Goal: Task Accomplishment & Management: Manage account settings

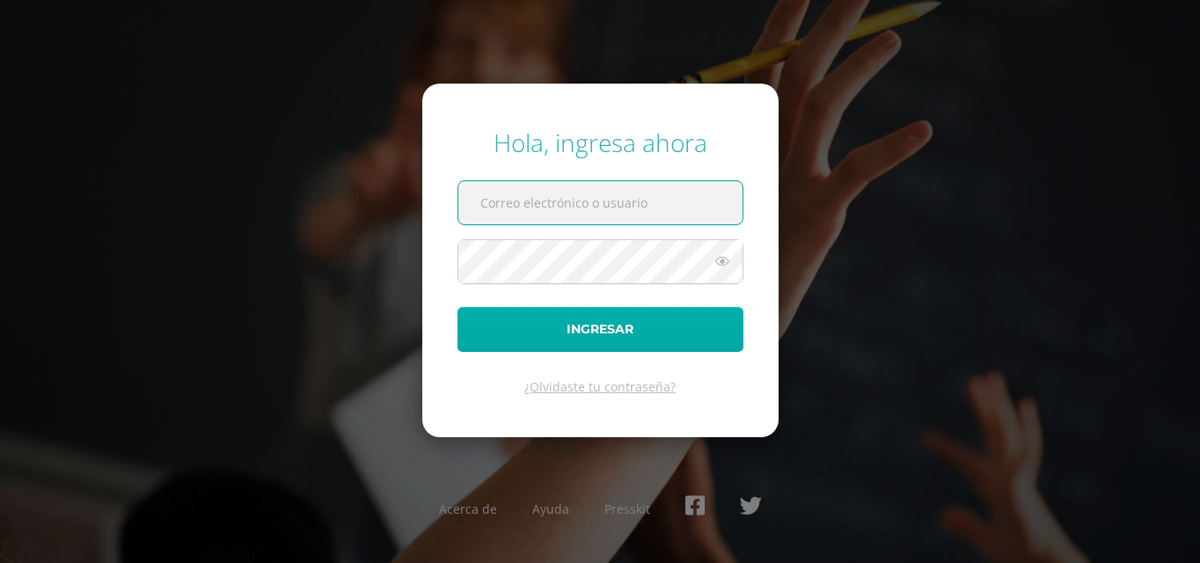
type input "[PERSON_NAME][EMAIL_ADDRESS][DOMAIN_NAME]"
click at [632, 318] on button "Ingresar" at bounding box center [601, 329] width 286 height 45
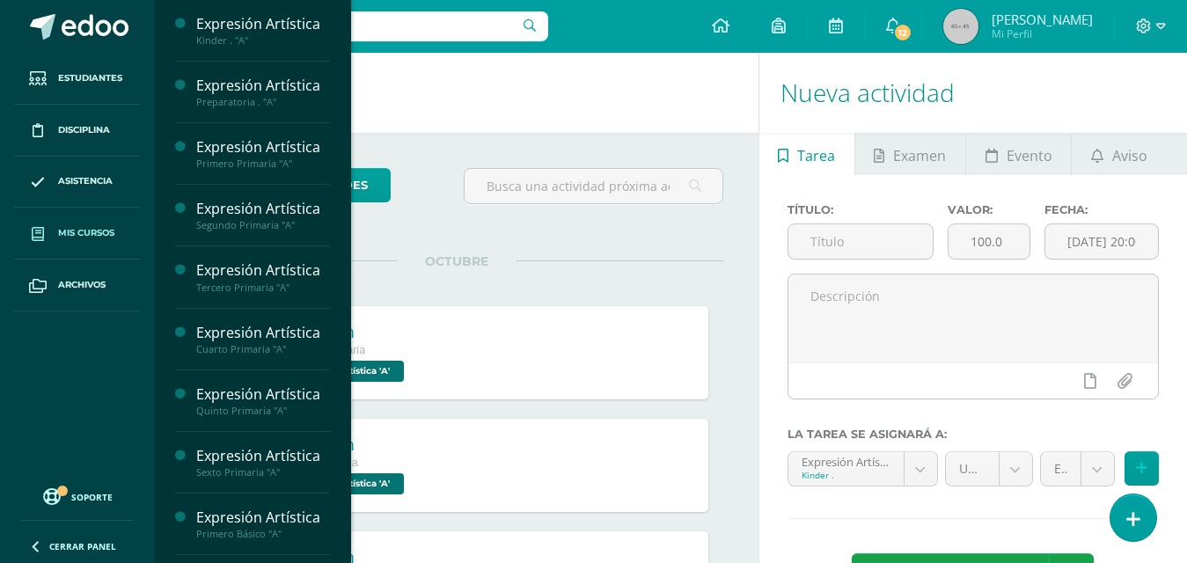
click at [86, 225] on link "Mis cursos" at bounding box center [77, 234] width 127 height 52
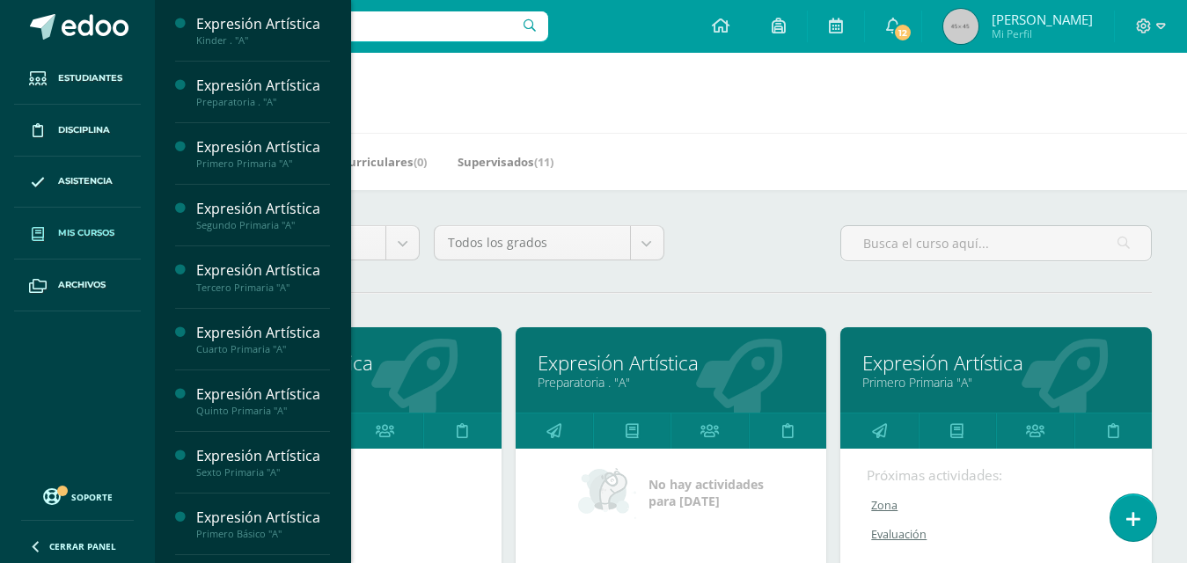
click at [768, 256] on div "Todos los niveles Todos los niveles Bachillerato en Diseño Gráfico Básico Bachi…" at bounding box center [671, 250] width 976 height 50
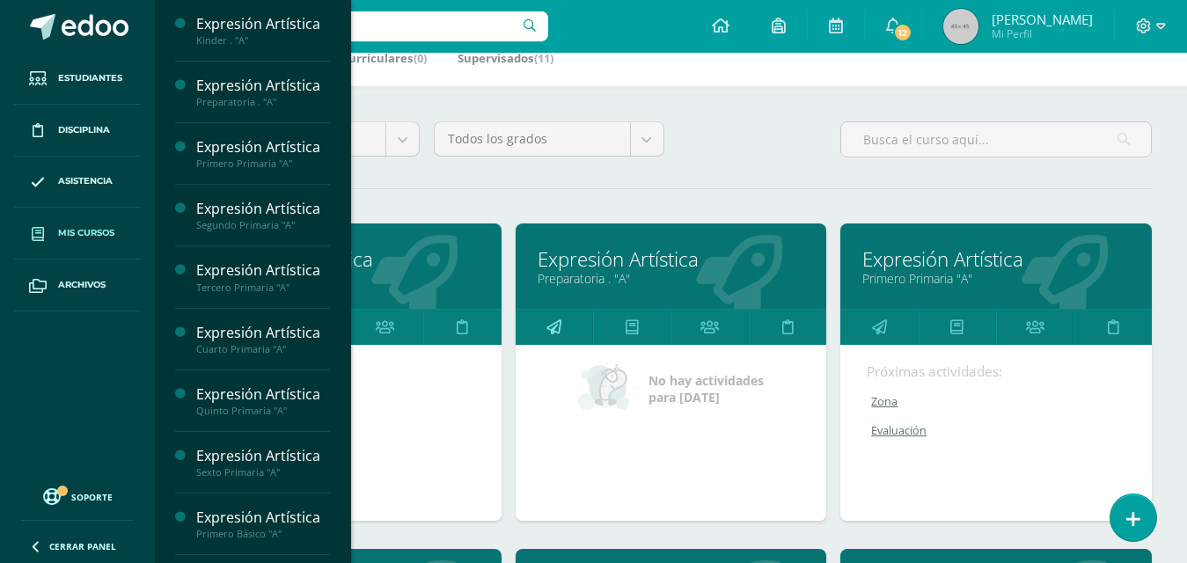
scroll to position [88, 0]
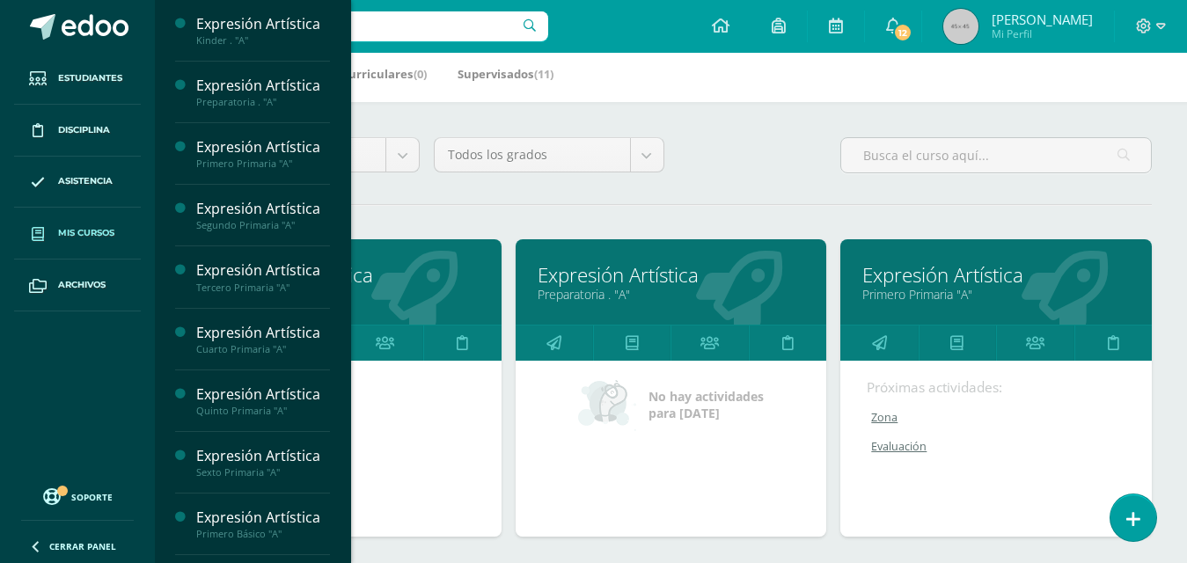
click at [363, 274] on link "Expresión Artística" at bounding box center [346, 274] width 268 height 27
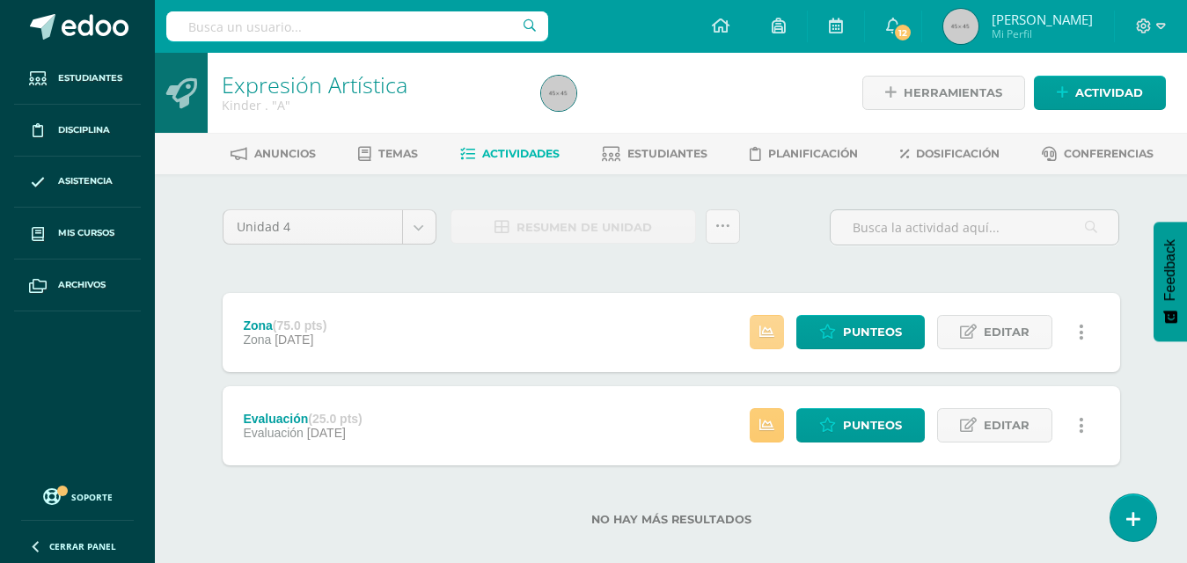
click at [768, 342] on link at bounding box center [767, 332] width 34 height 34
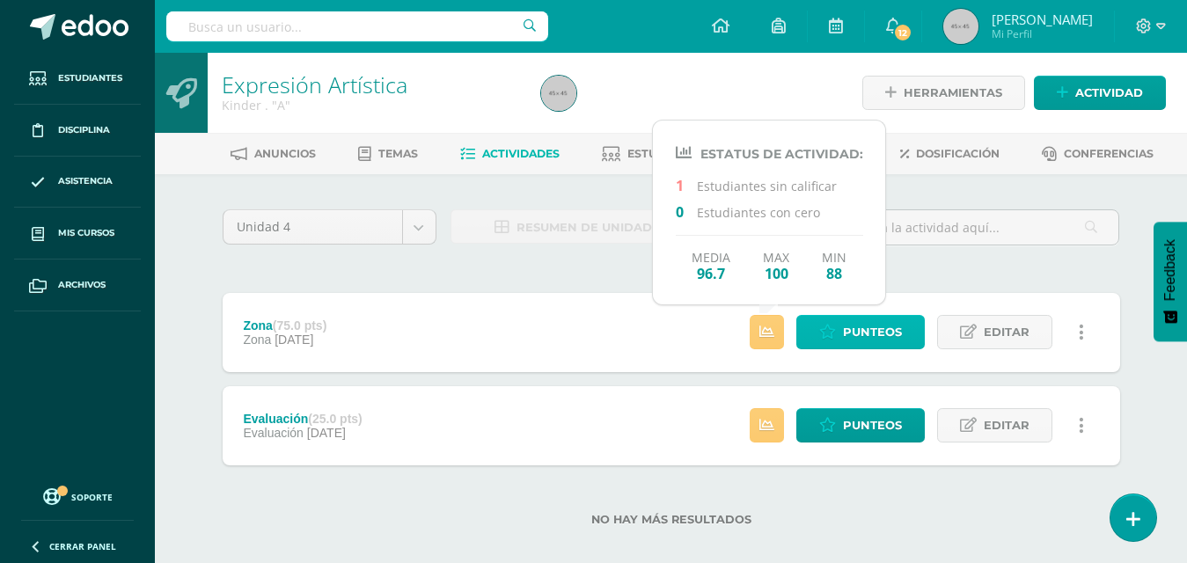
click at [847, 334] on span "Punteos" at bounding box center [872, 332] width 59 height 33
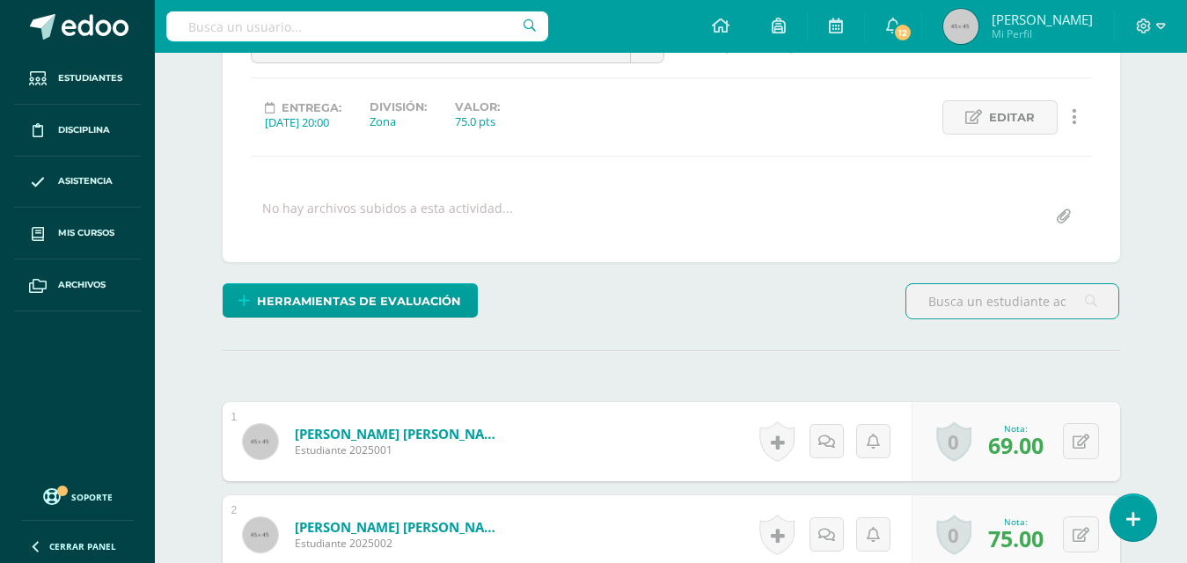
scroll to position [185, 0]
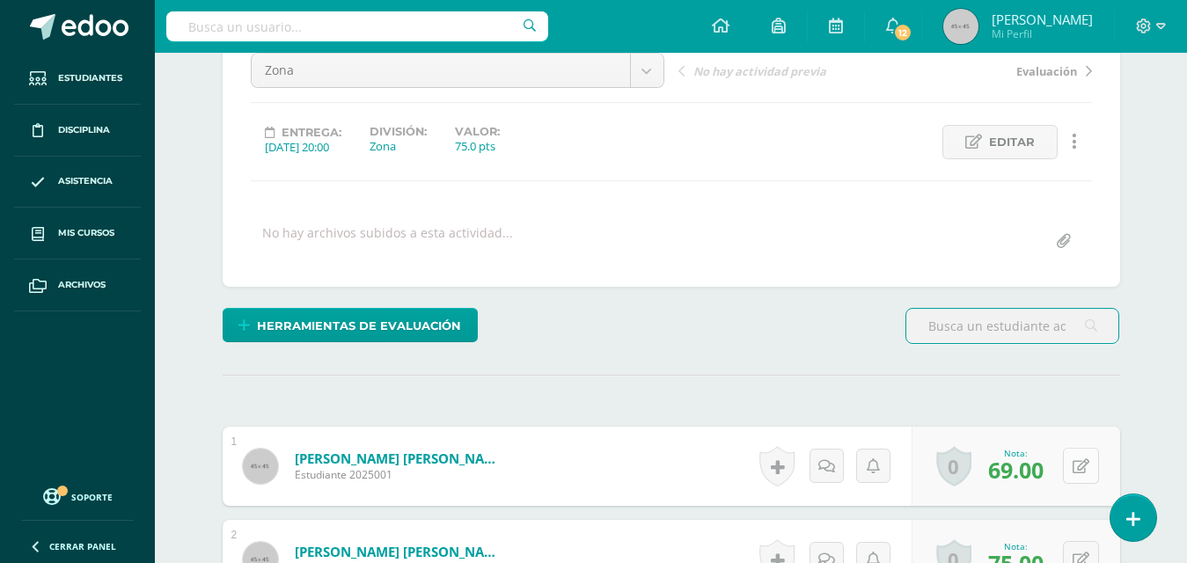
click at [1080, 466] on button at bounding box center [1081, 466] width 36 height 36
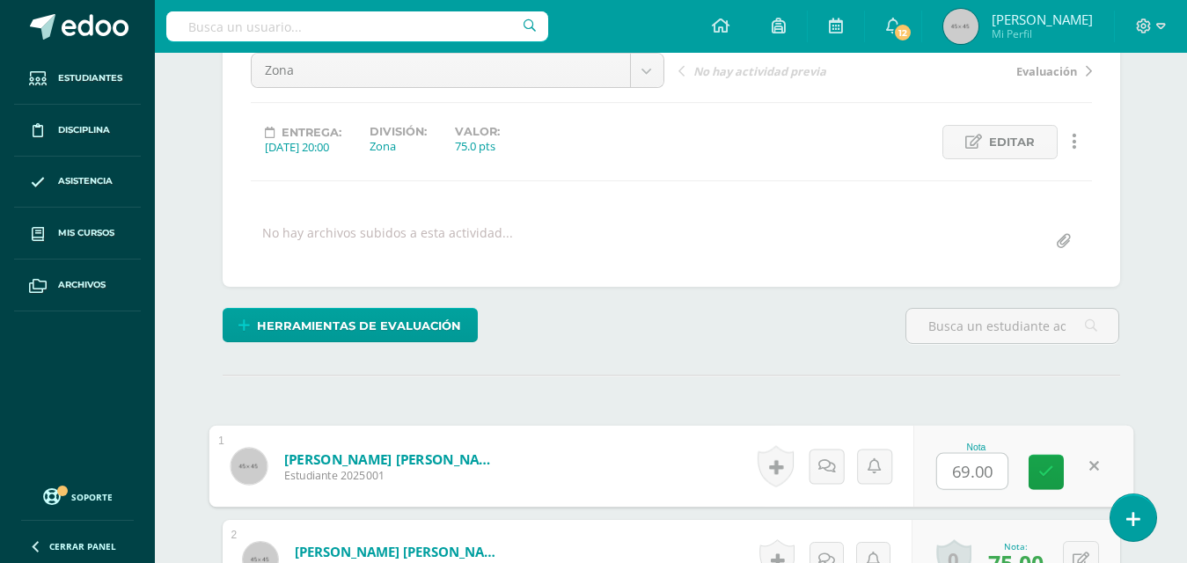
click at [968, 473] on input "69.00" at bounding box center [972, 471] width 70 height 35
type input "70.00"
click at [1051, 472] on icon at bounding box center [1046, 472] width 16 height 15
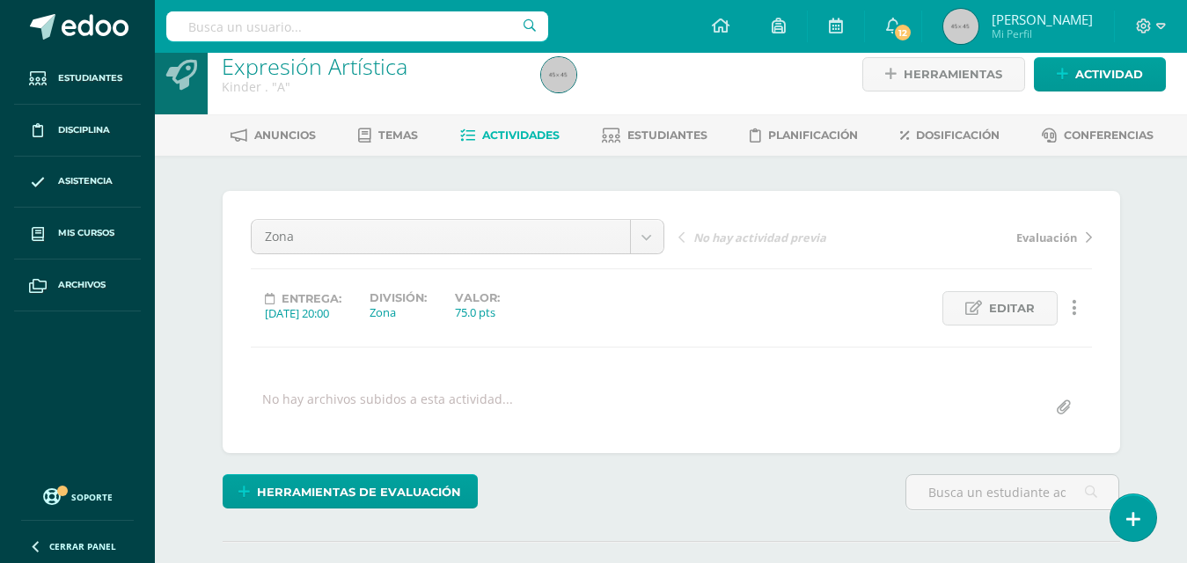
scroll to position [0, 0]
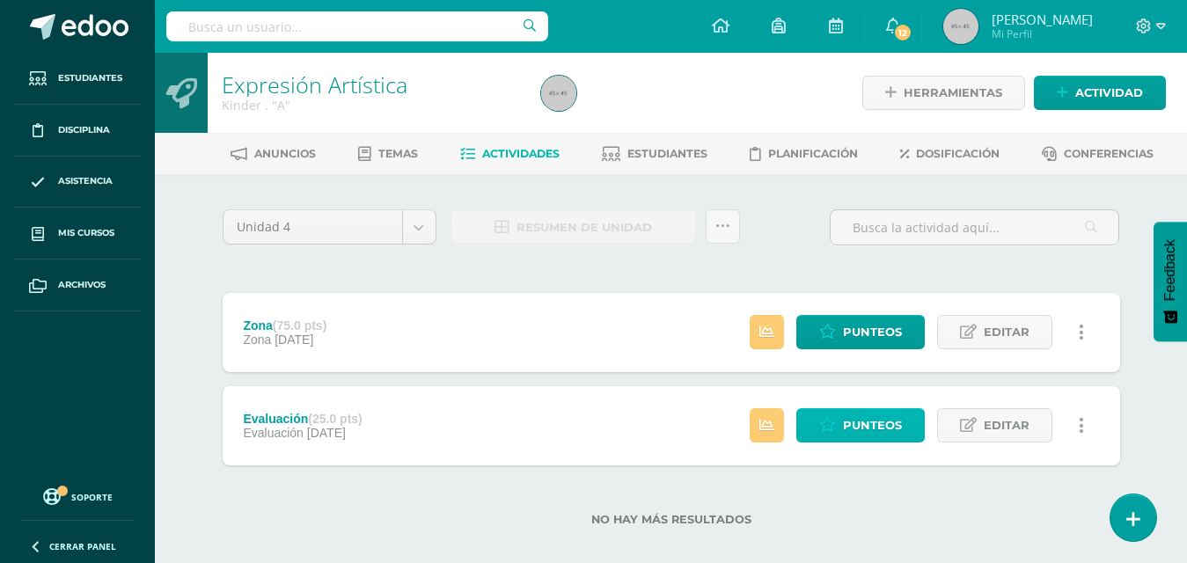
click at [881, 420] on span "Punteos" at bounding box center [872, 425] width 59 height 33
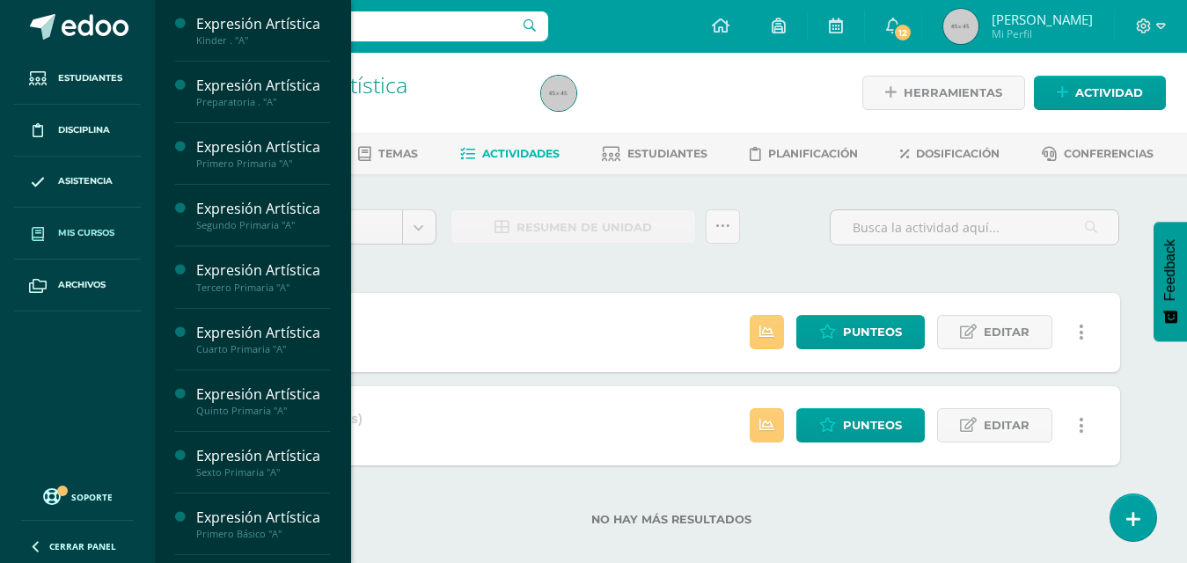
click at [89, 226] on span "Mis cursos" at bounding box center [86, 233] width 56 height 14
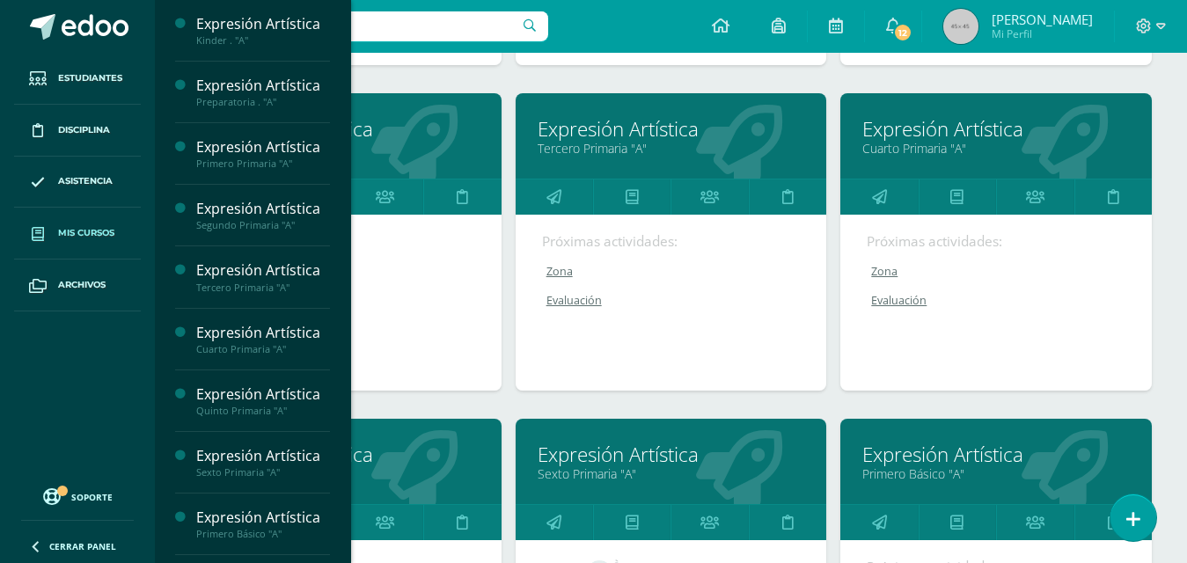
scroll to position [616, 0]
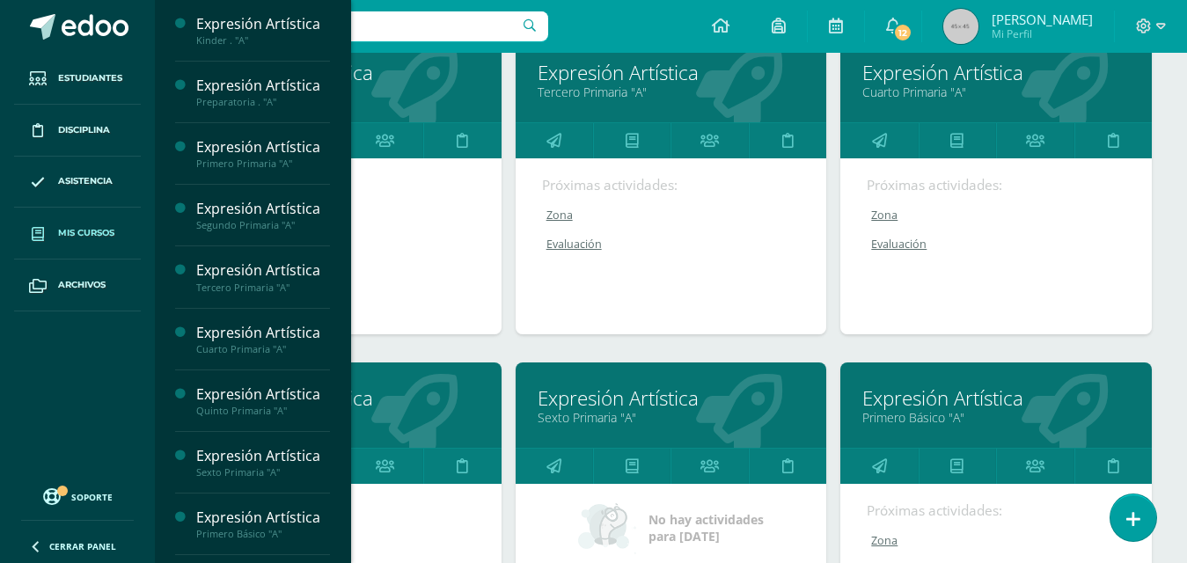
click at [370, 400] on link "Expresión Artística" at bounding box center [346, 398] width 268 height 27
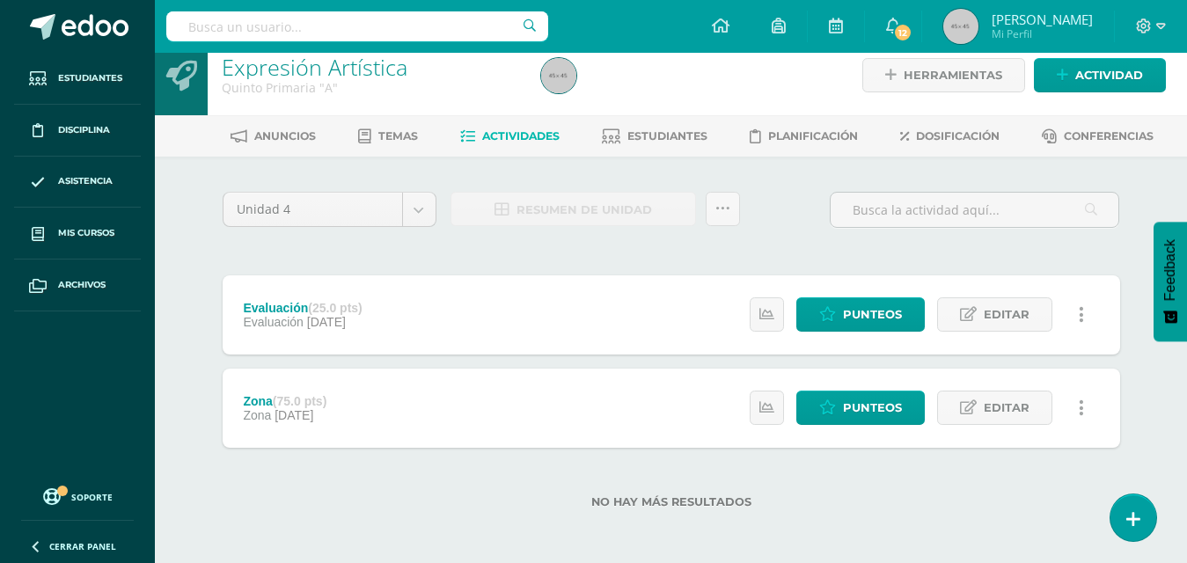
scroll to position [19, 0]
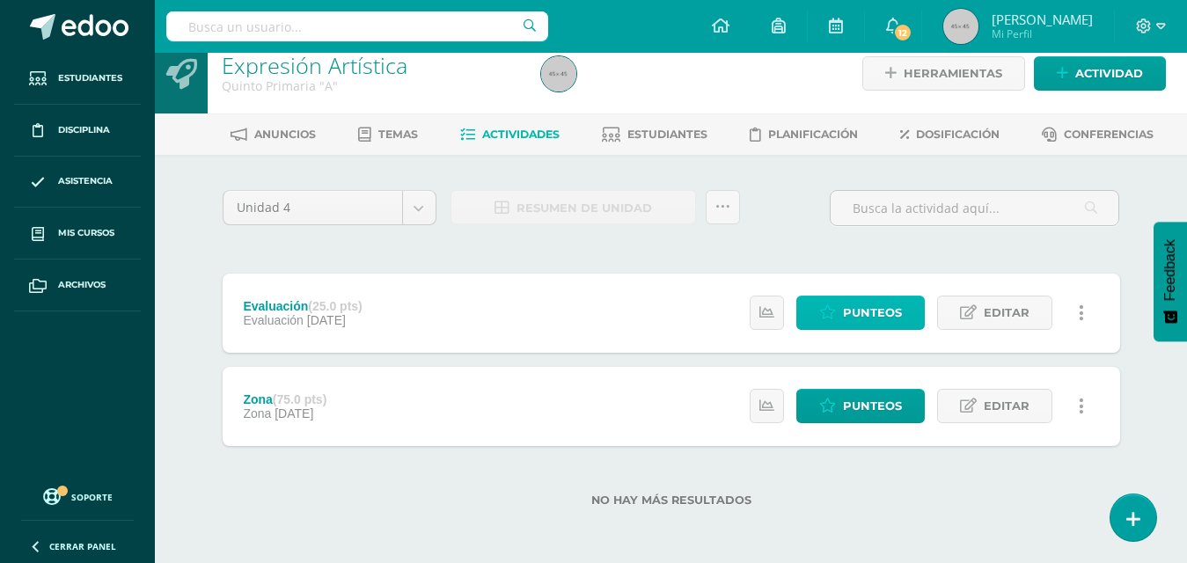
click at [853, 320] on span "Punteos" at bounding box center [872, 313] width 59 height 33
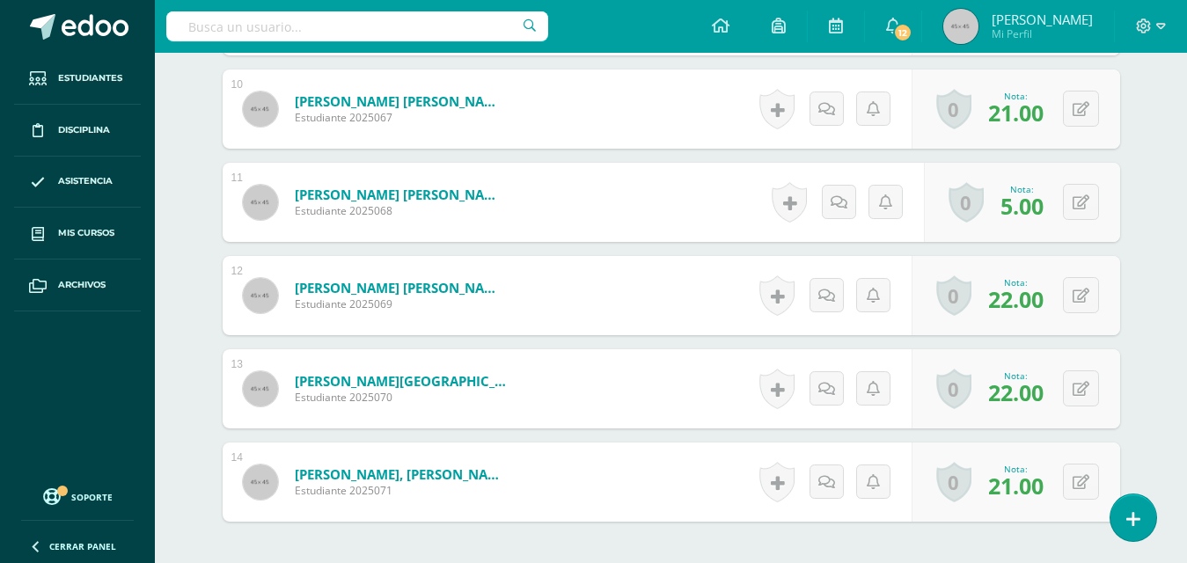
scroll to position [1410, 0]
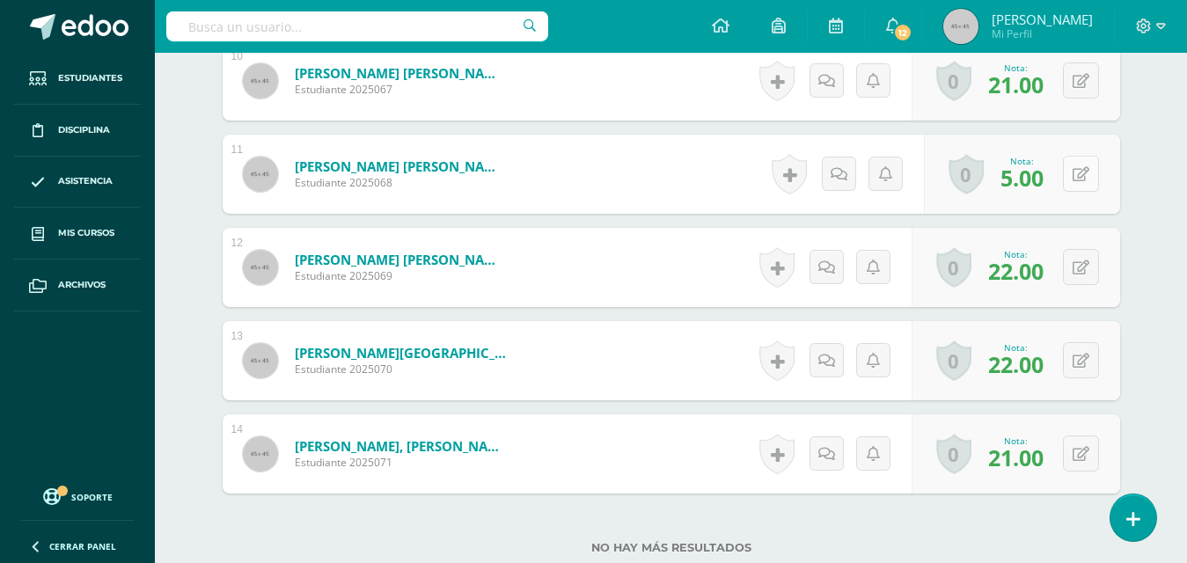
click at [1074, 170] on button at bounding box center [1081, 174] width 36 height 36
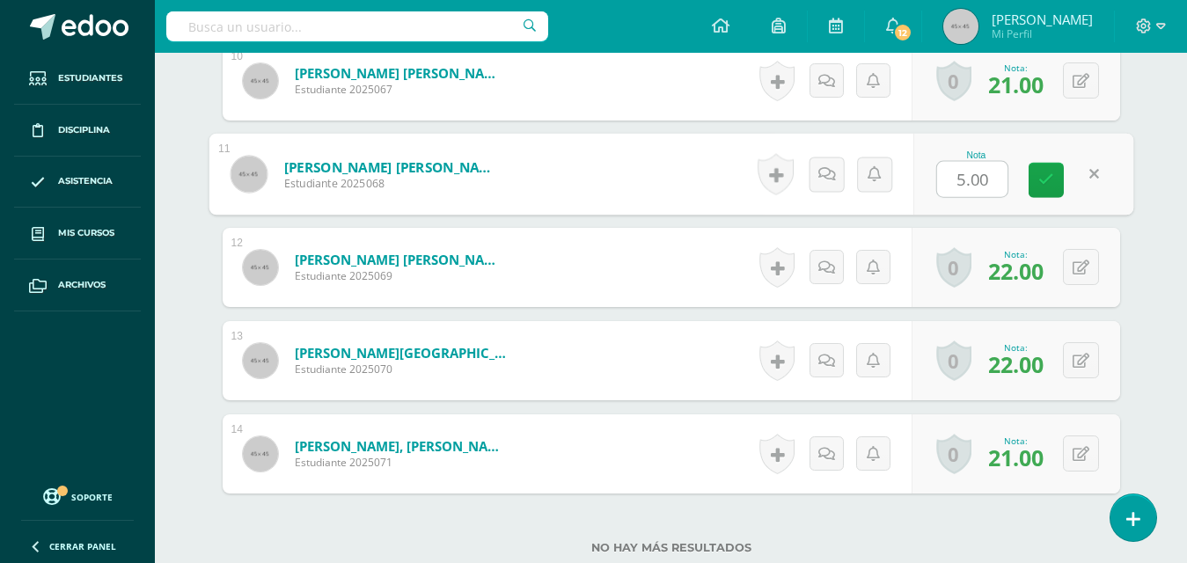
click at [962, 182] on input "5.00" at bounding box center [972, 179] width 70 height 35
click at [964, 176] on input "5.00" at bounding box center [972, 179] width 70 height 35
type input "10.00"
click at [1049, 180] on icon at bounding box center [1046, 179] width 16 height 15
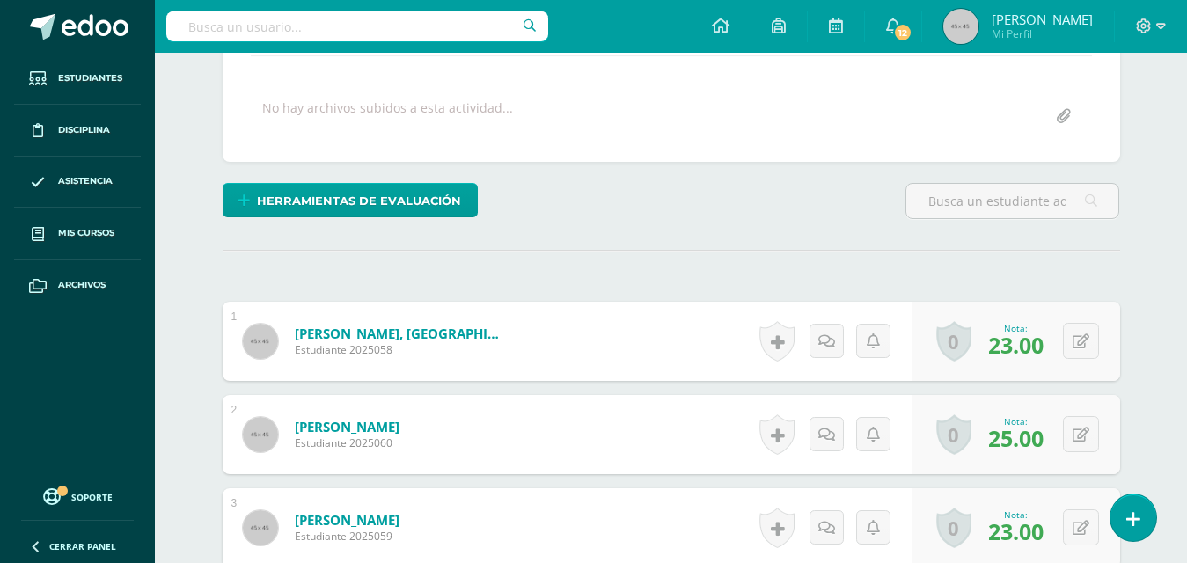
scroll to position [0, 0]
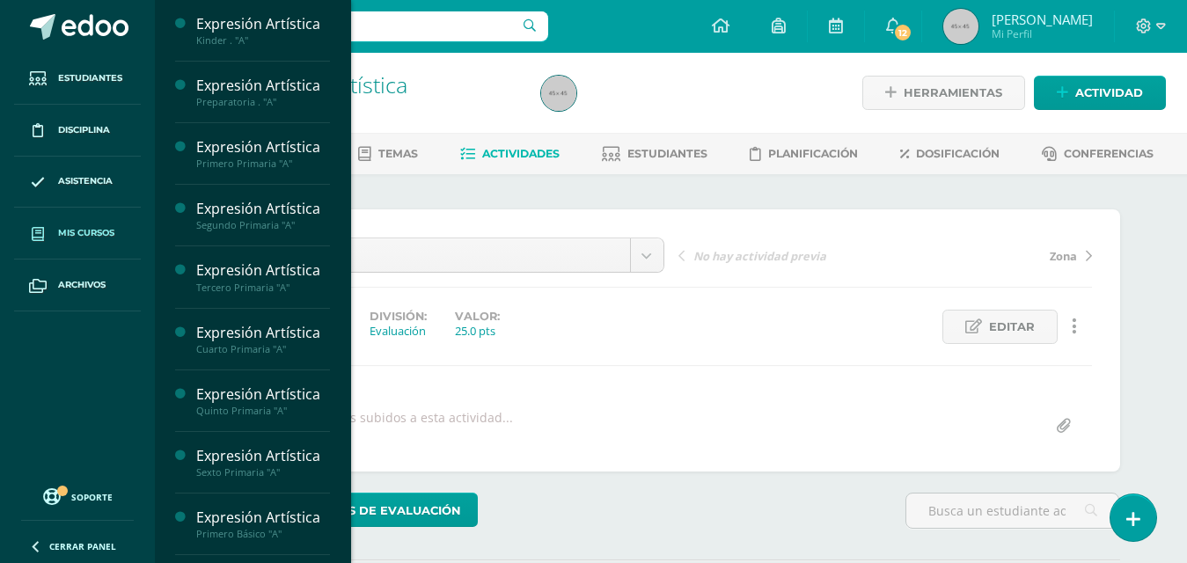
click at [69, 223] on link "Mis cursos" at bounding box center [77, 234] width 127 height 52
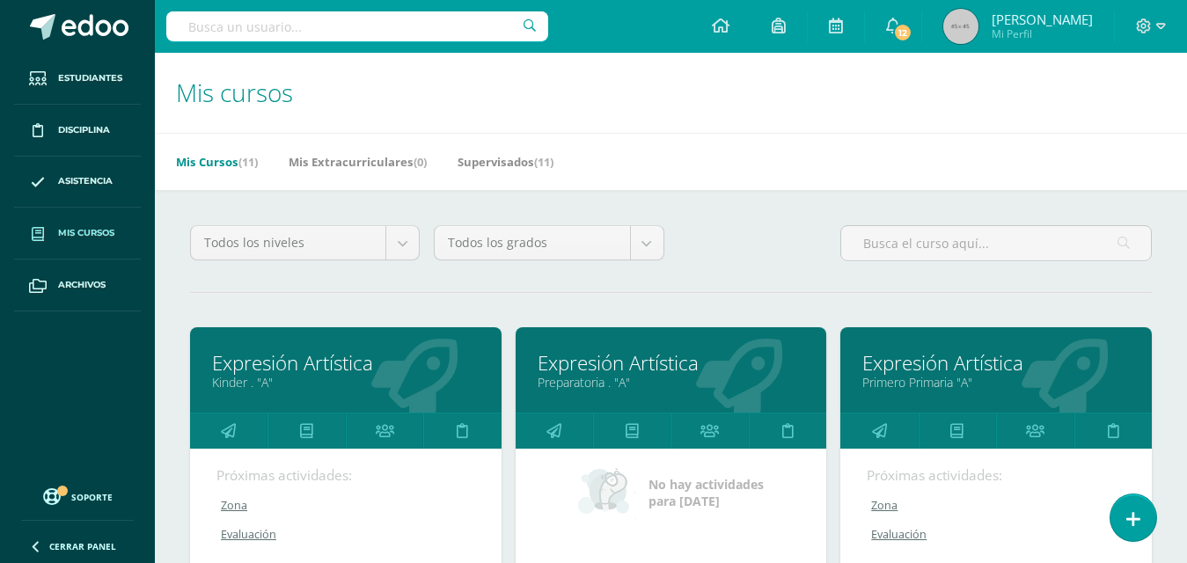
click at [953, 362] on link "Expresión Artística" at bounding box center [996, 362] width 268 height 27
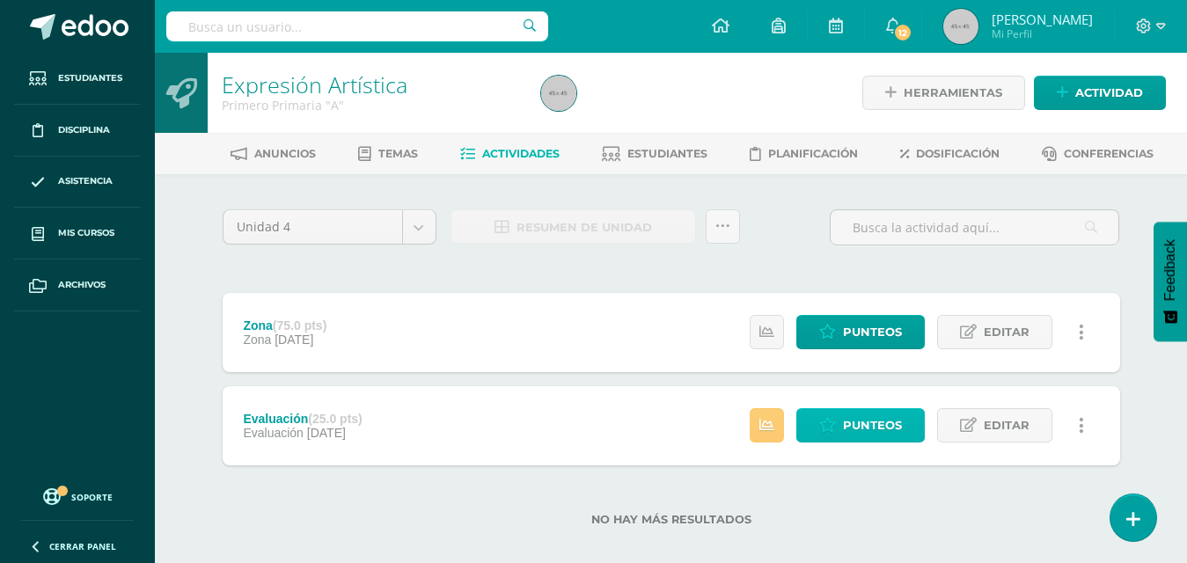
click at [841, 419] on link "Punteos" at bounding box center [860, 425] width 128 height 34
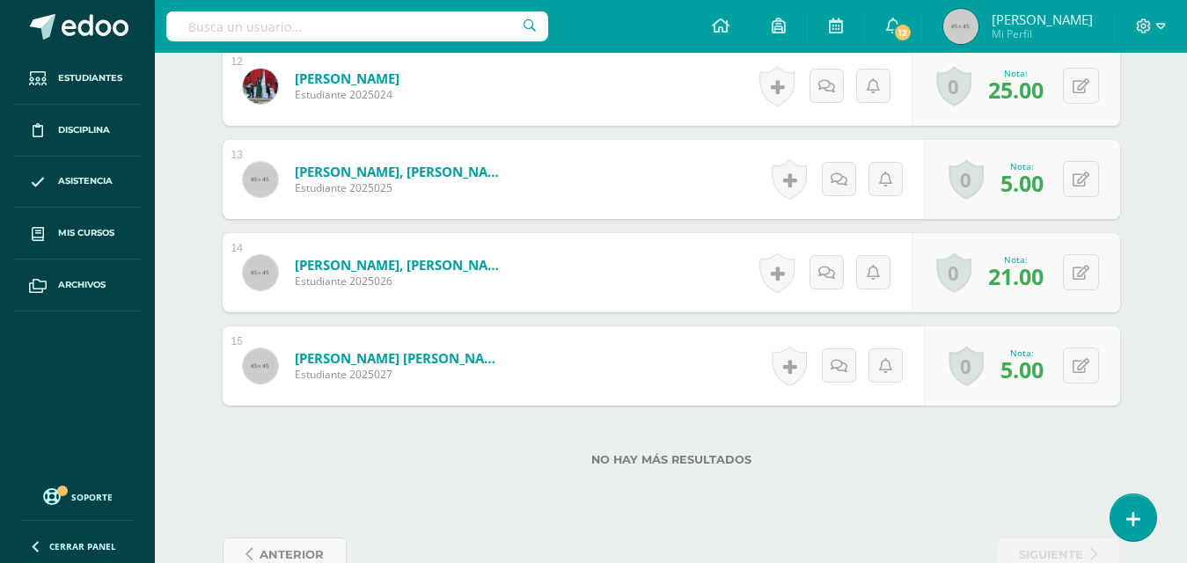
scroll to position [1635, 0]
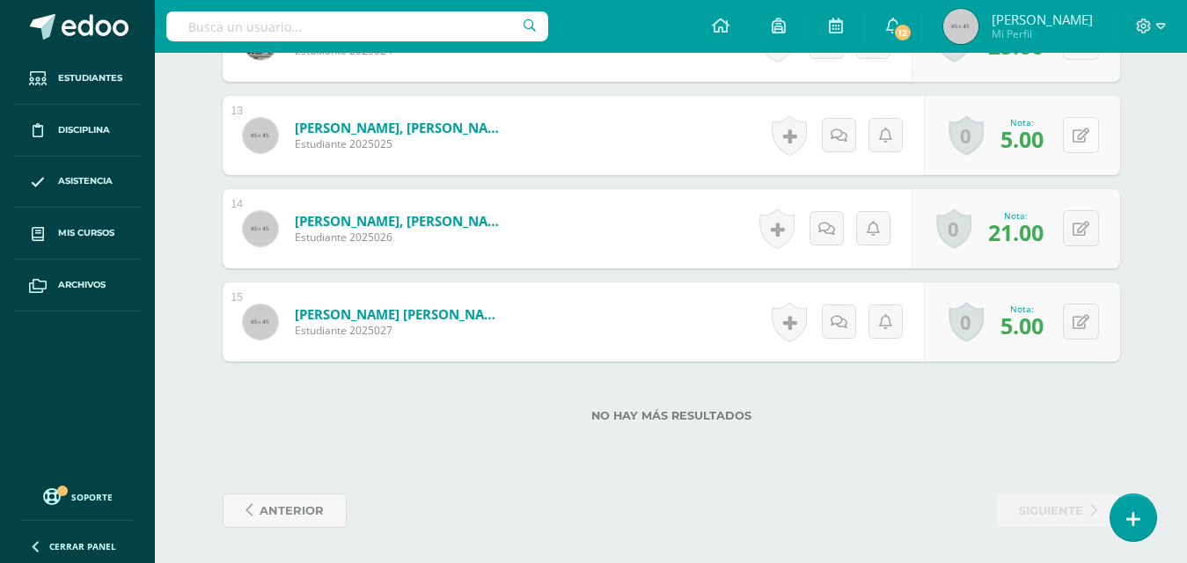
click at [1084, 134] on icon at bounding box center [1081, 135] width 17 height 15
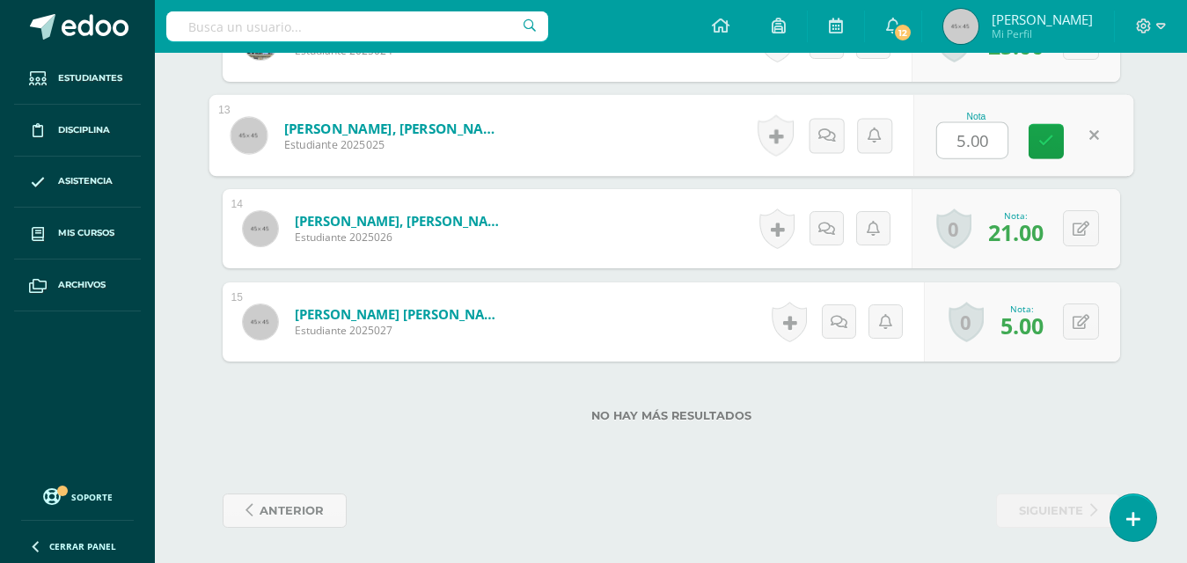
click at [965, 147] on input "5.00" at bounding box center [972, 140] width 70 height 35
type input "10.00"
click at [1052, 136] on icon at bounding box center [1046, 141] width 16 height 15
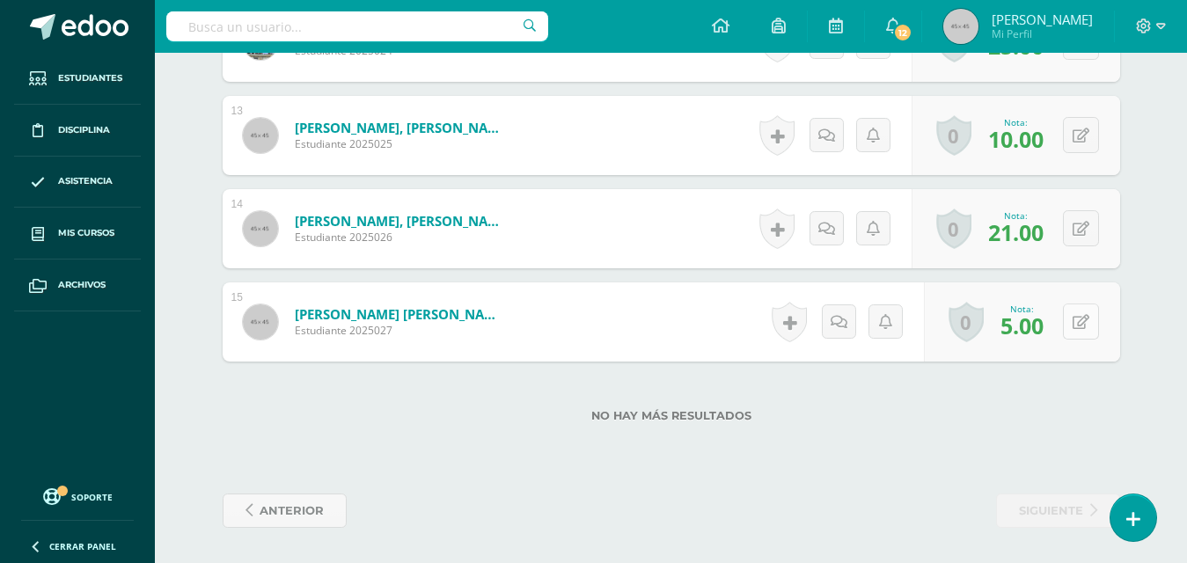
click at [1082, 315] on icon at bounding box center [1081, 322] width 17 height 15
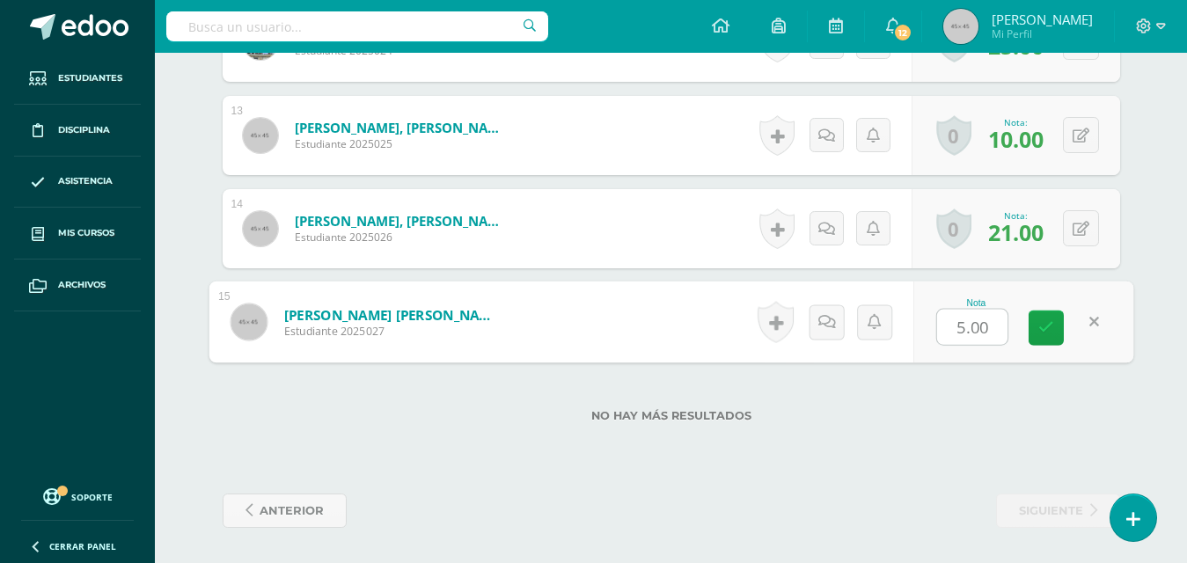
click at [965, 333] on input "5.00" at bounding box center [972, 327] width 70 height 35
type input "10.00"
click at [1050, 321] on icon at bounding box center [1046, 327] width 16 height 15
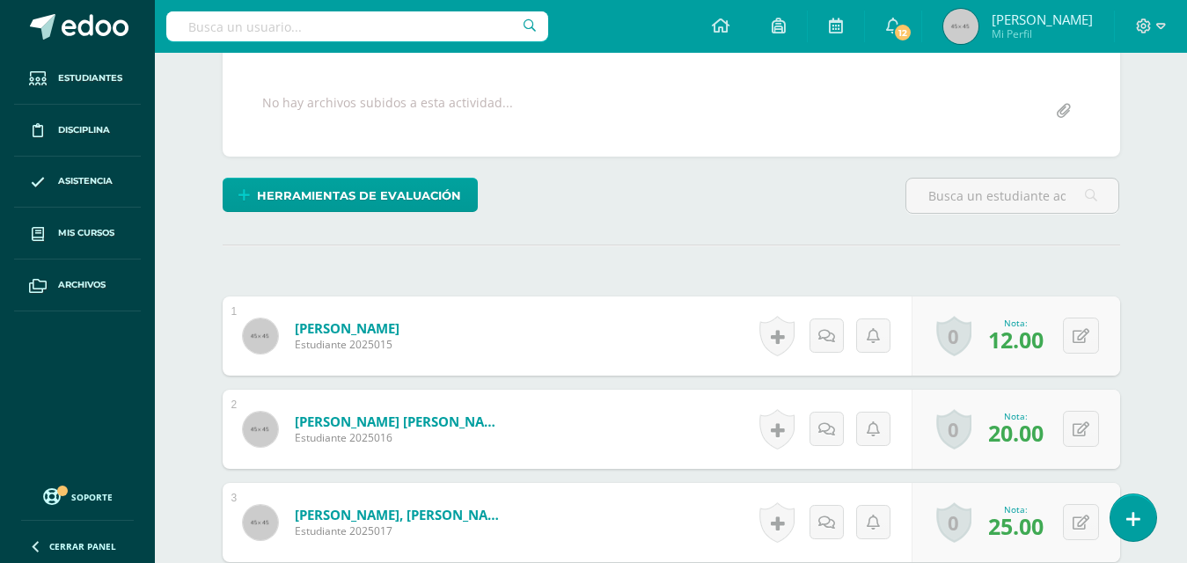
scroll to position [0, 0]
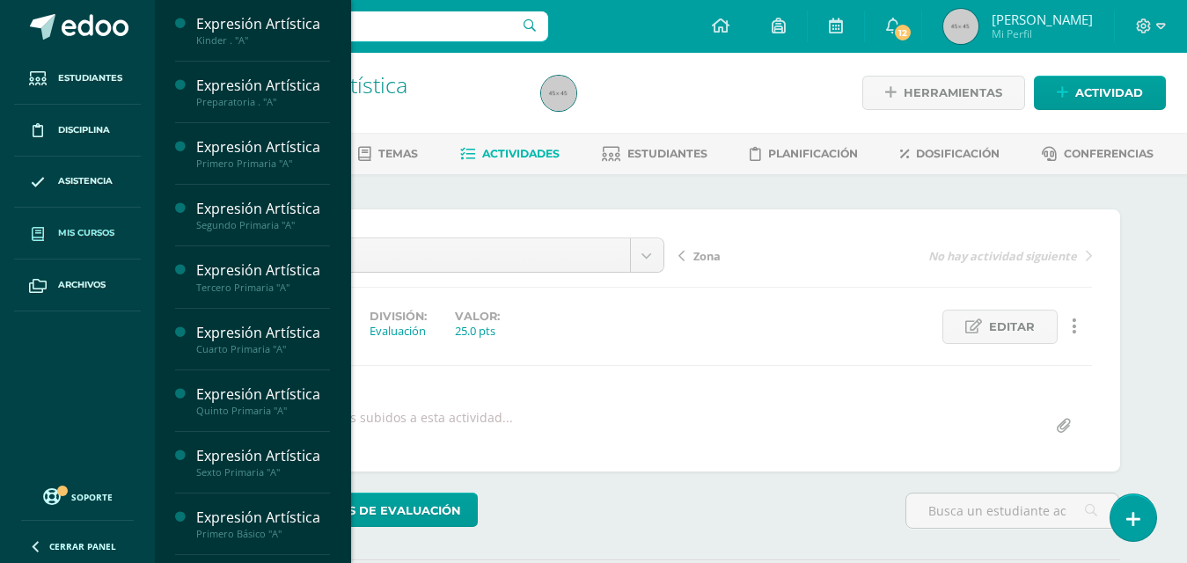
click at [87, 225] on link "Mis cursos" at bounding box center [77, 234] width 127 height 52
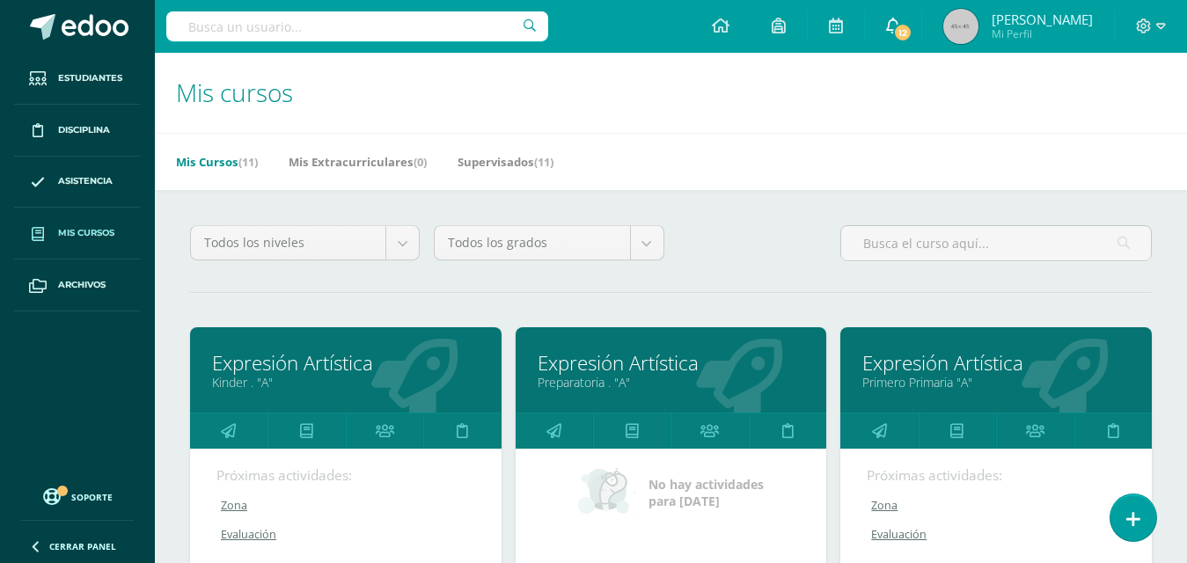
click at [898, 31] on span "12" at bounding box center [902, 32] width 19 height 19
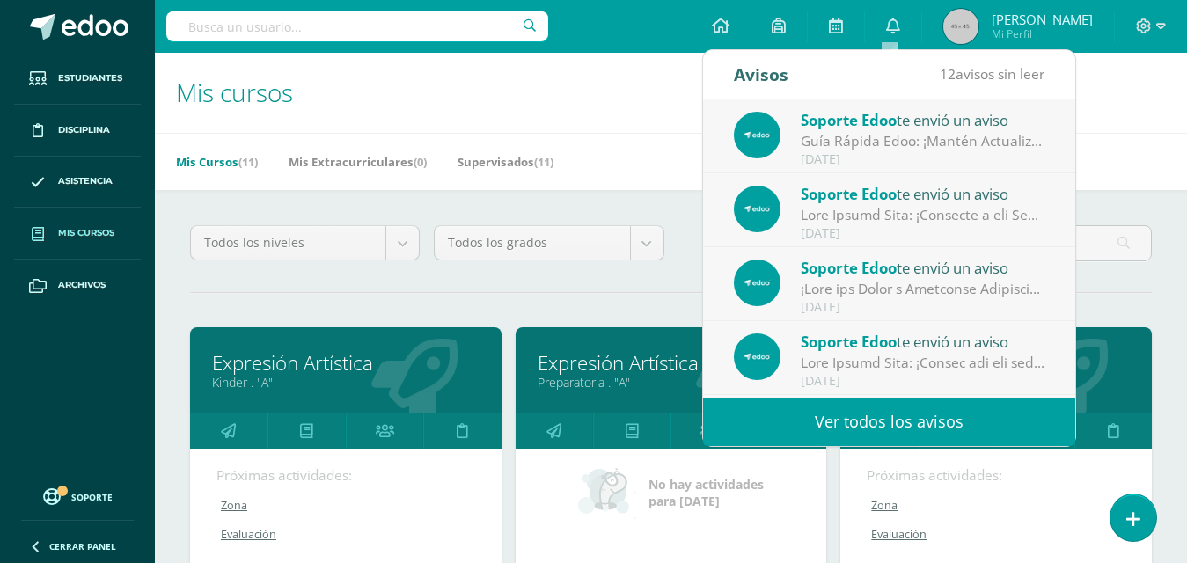
click at [974, 135] on div "Guía Rápida Edoo: ¡Mantén Actualizada tu Información de Perfil!: En Edoo, es im…" at bounding box center [923, 141] width 245 height 20
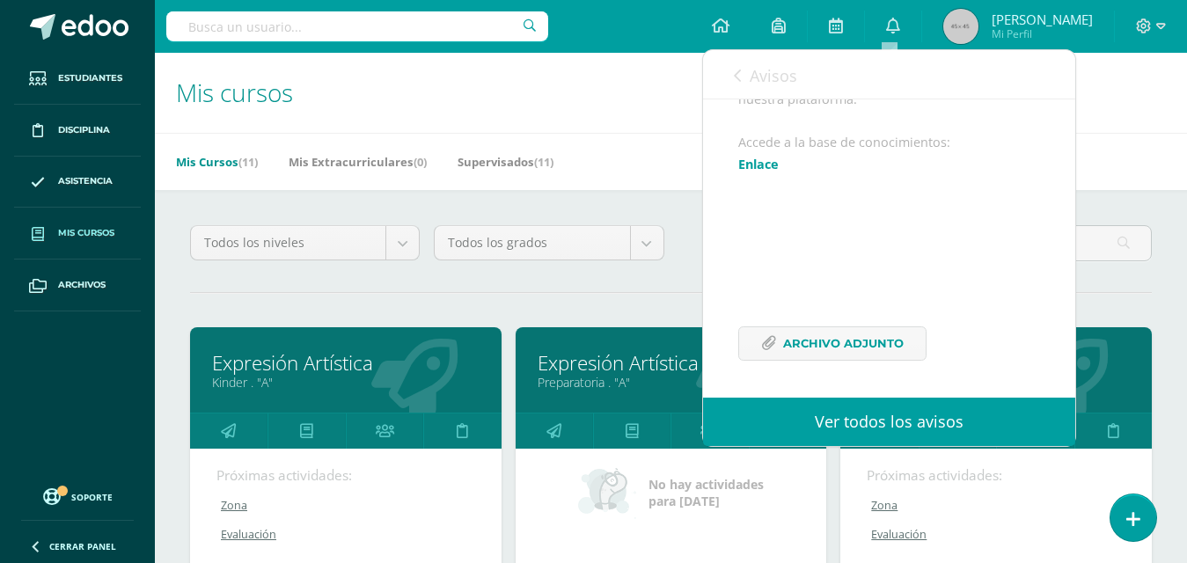
scroll to position [602, 0]
click at [886, 18] on icon at bounding box center [893, 26] width 14 height 16
click at [1112, 79] on h1 "Mis cursos" at bounding box center [671, 93] width 990 height 80
